Goal: Find specific page/section: Find specific page/section

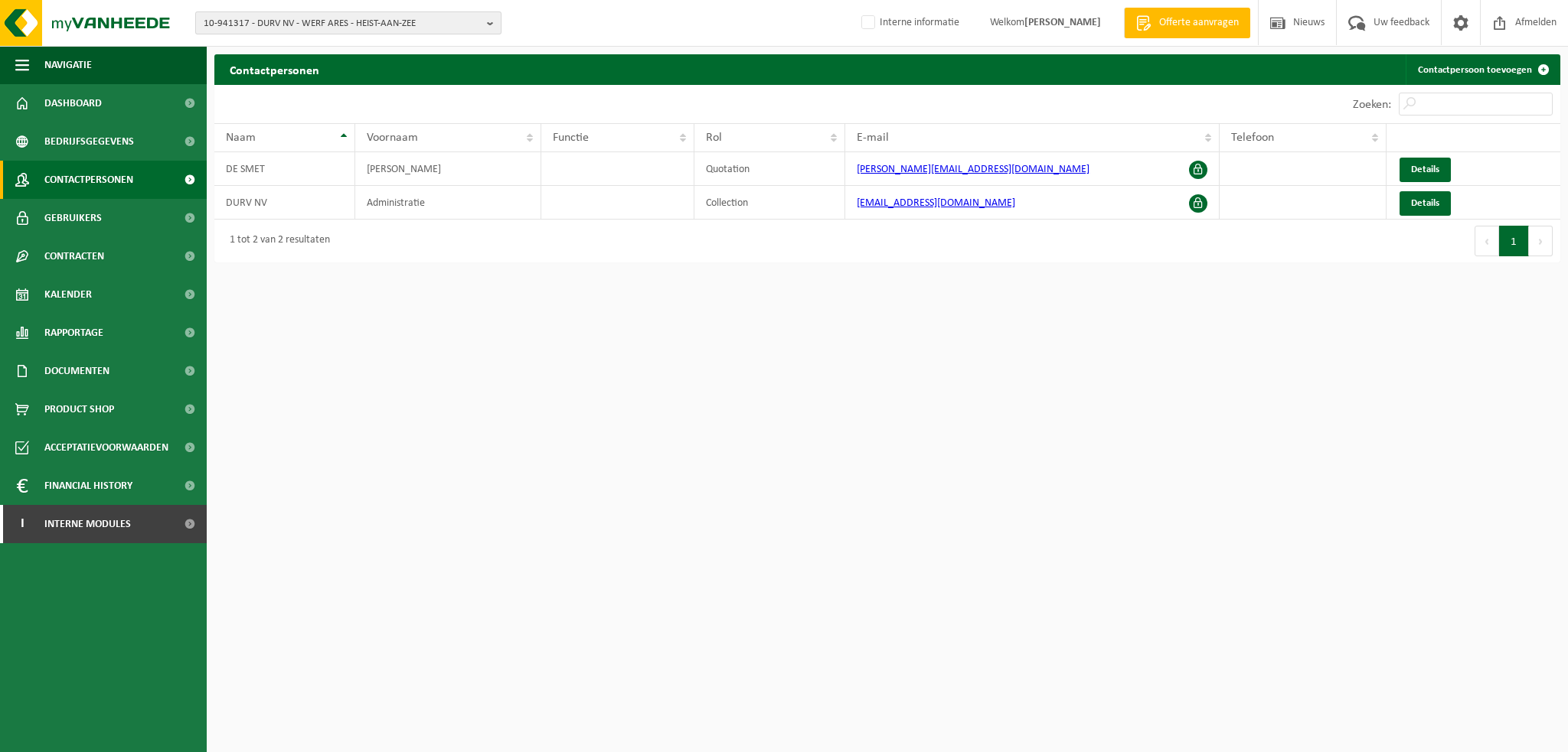
click at [322, 22] on span "10-941317 - DURV NV - WERF ARES - HEIST-AAN-ZEE" at bounding box center [342, 24] width 277 height 23
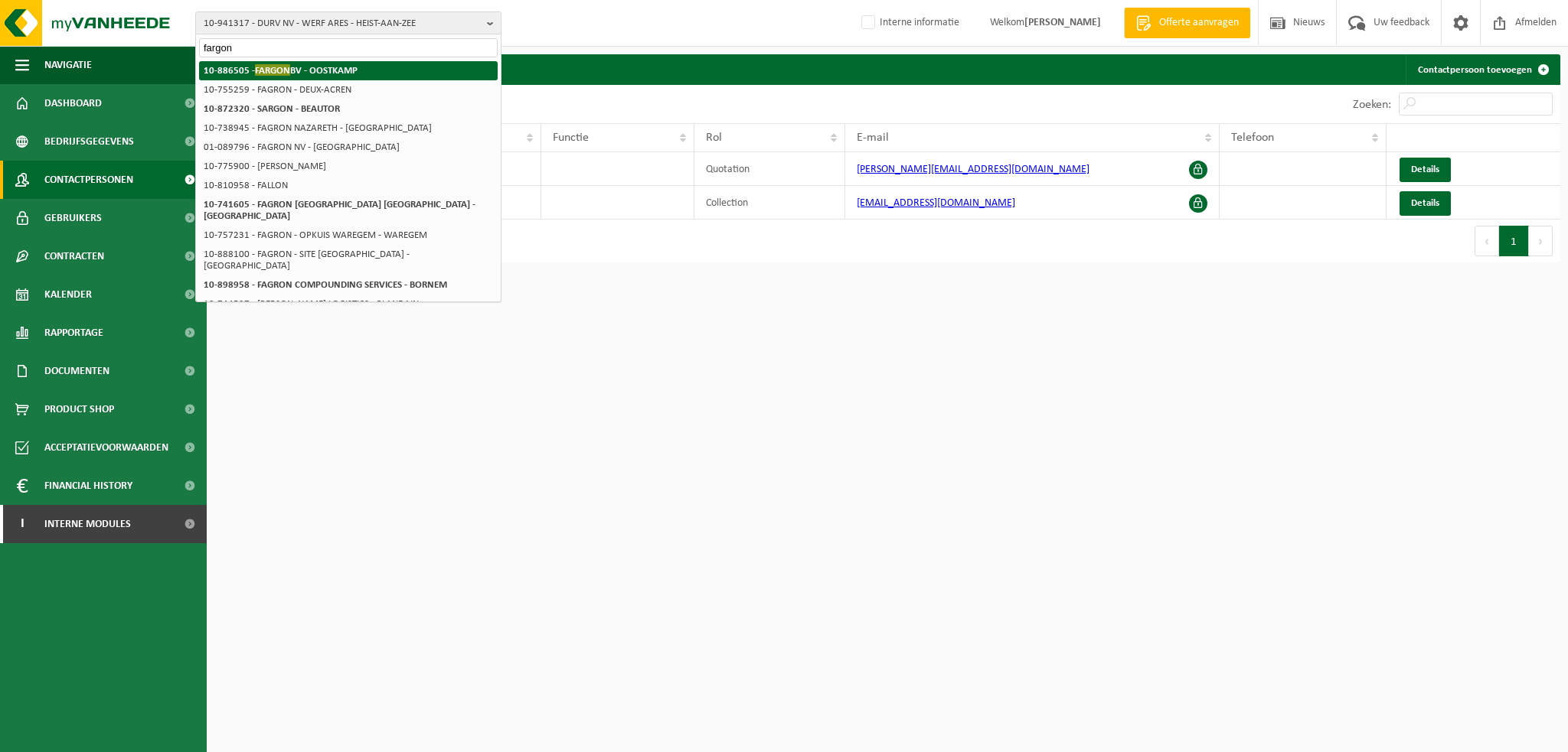
type input "fargon"
click at [306, 65] on strong "10-886505 - FARGON BV - OOSTKAMP" at bounding box center [281, 70] width 154 height 12
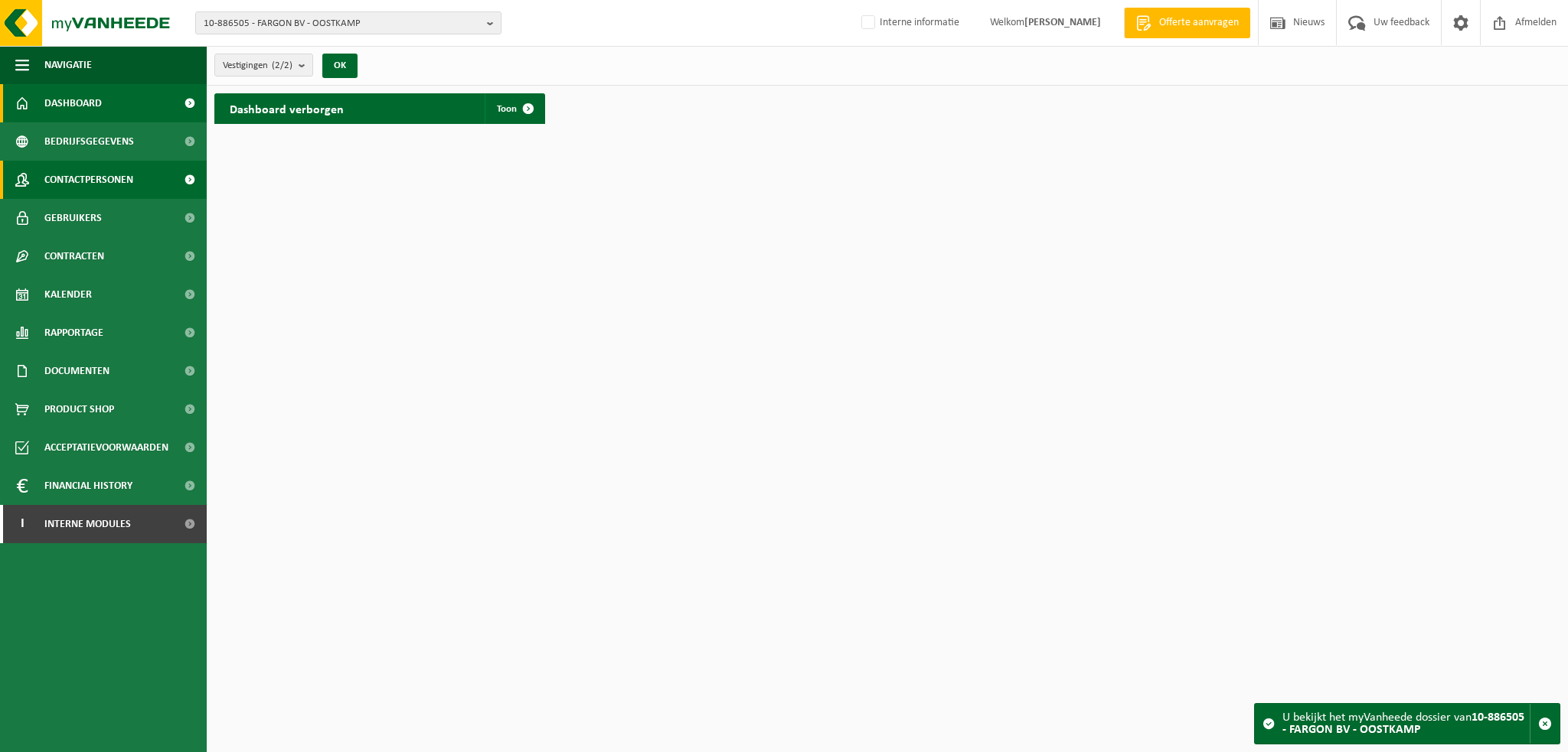
click at [104, 180] on span "Contactpersonen" at bounding box center [88, 179] width 88 height 38
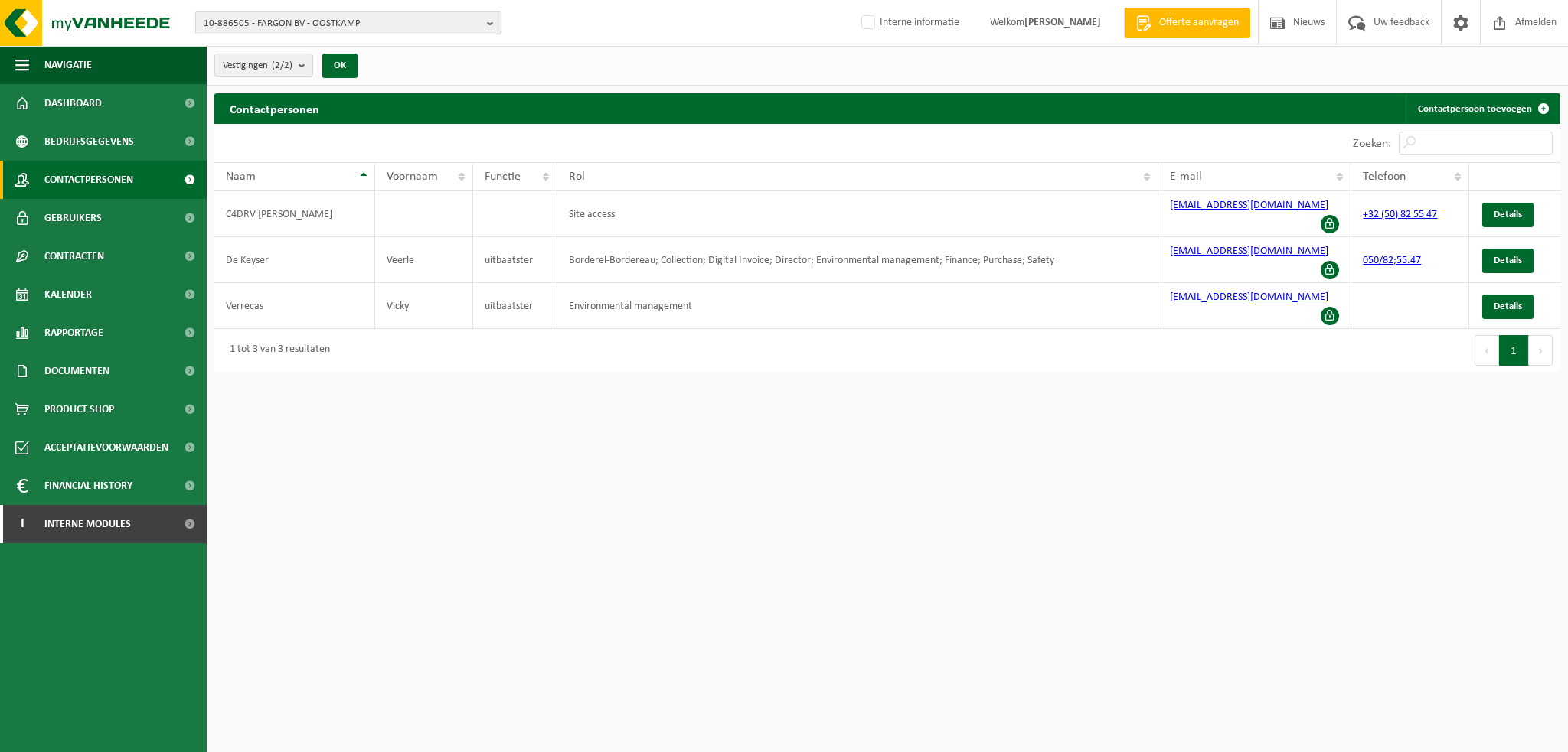
drag, startPoint x: 249, startPoint y: 25, endPoint x: 217, endPoint y: 26, distance: 32.0
click at [217, 26] on span "10-886505 - FARGON BV - OOSTKAMP" at bounding box center [342, 24] width 277 height 23
